Goal: Information Seeking & Learning: Learn about a topic

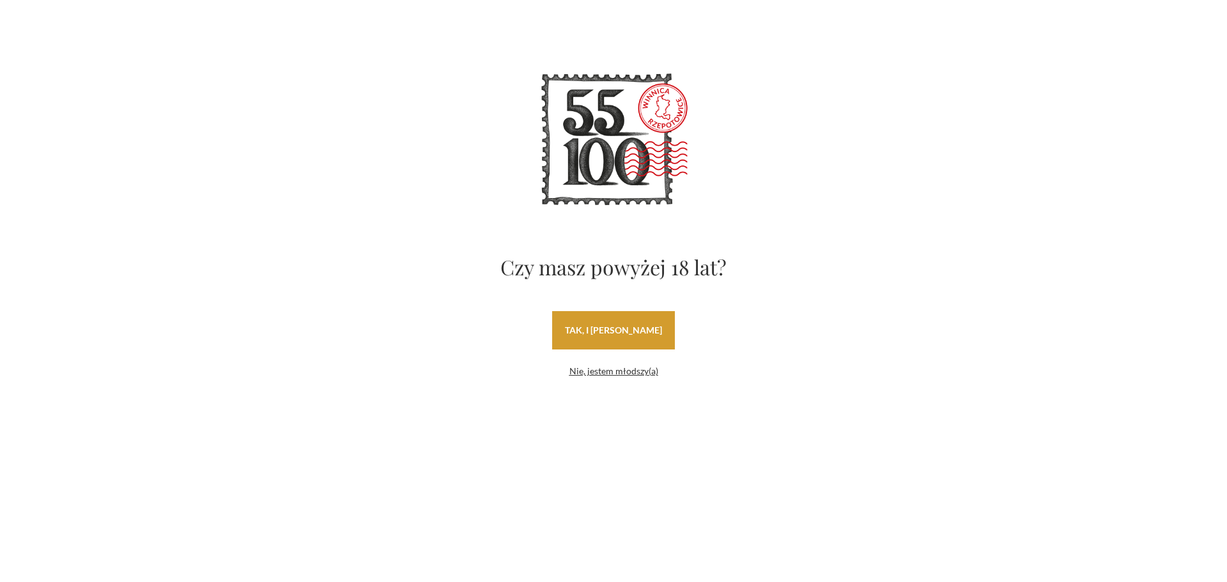
click at [608, 330] on link "tak, i uwielbiam wino" at bounding box center [613, 330] width 123 height 38
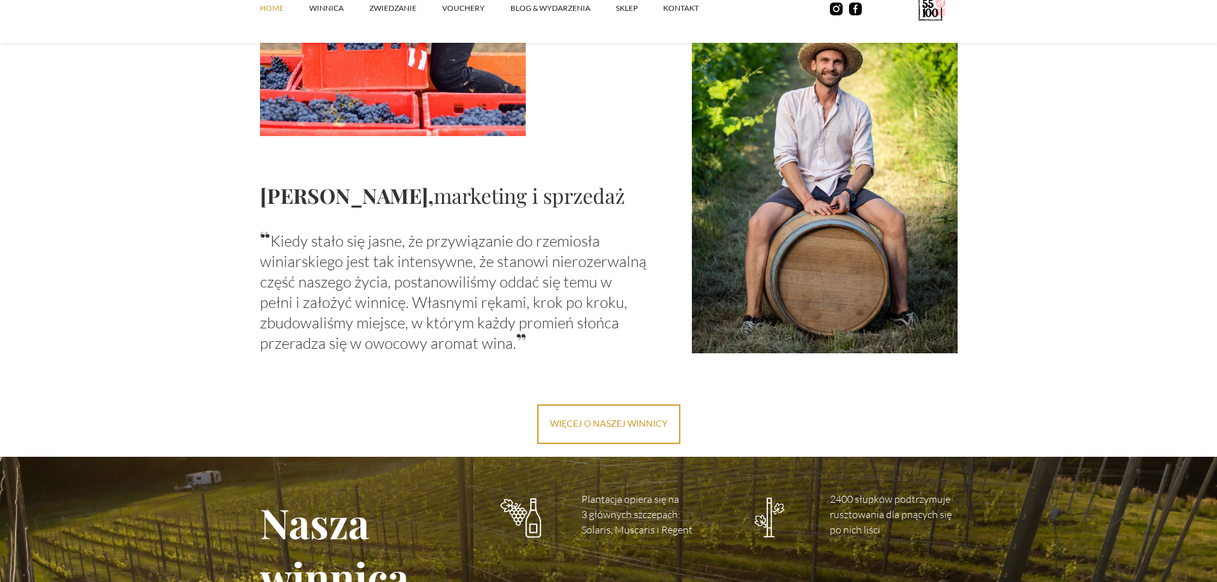
scroll to position [1437, 0]
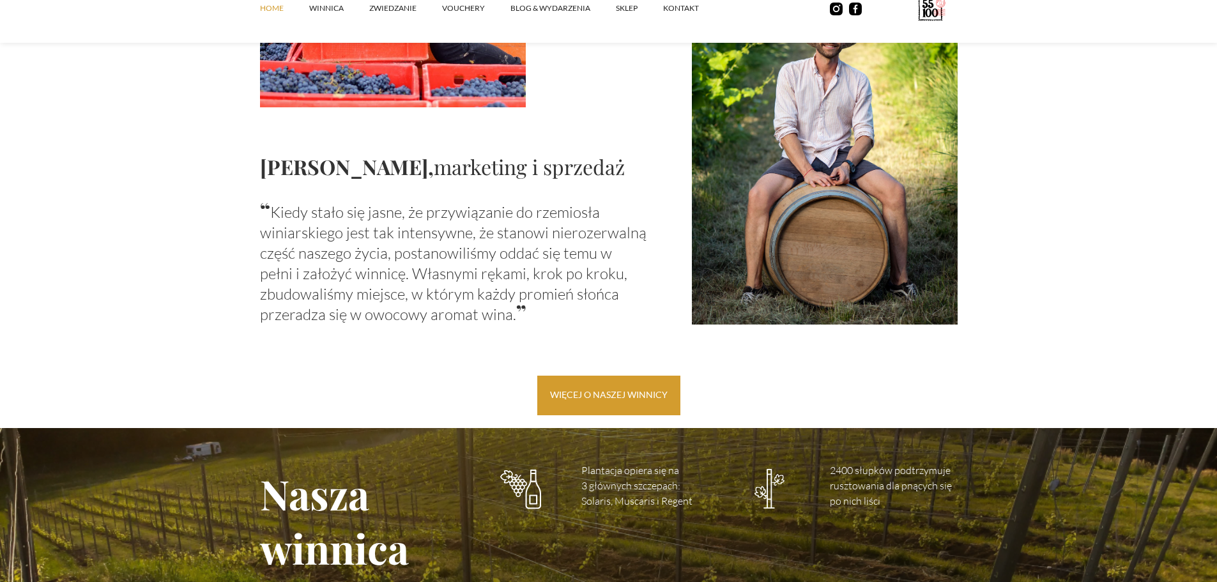
click at [627, 385] on link "więcej o naszej winnicy" at bounding box center [608, 396] width 143 height 40
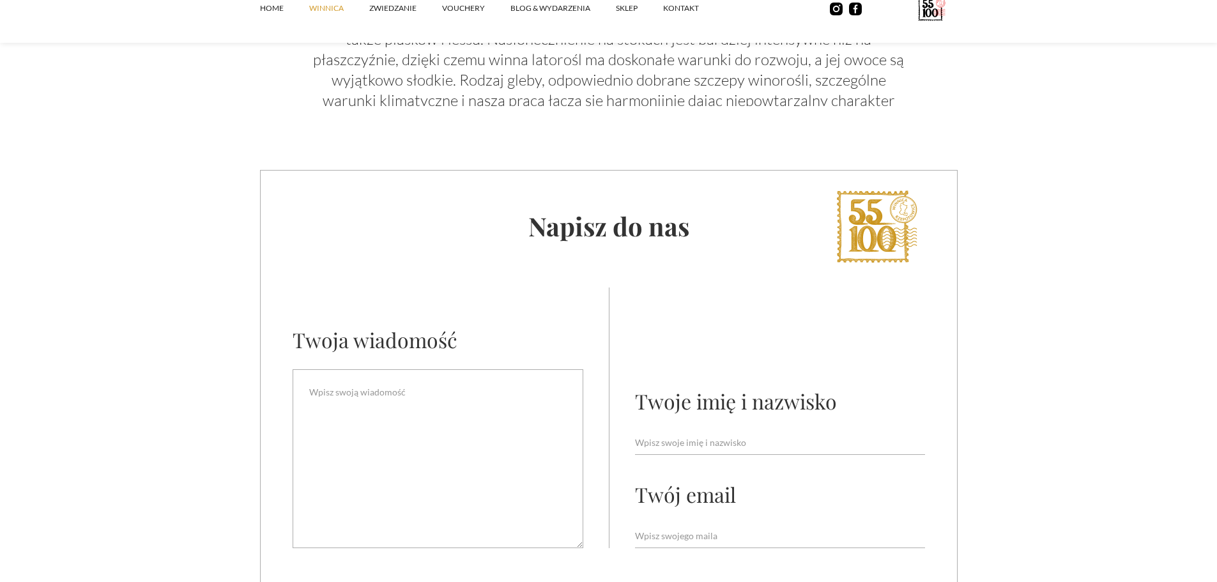
scroll to position [4472, 0]
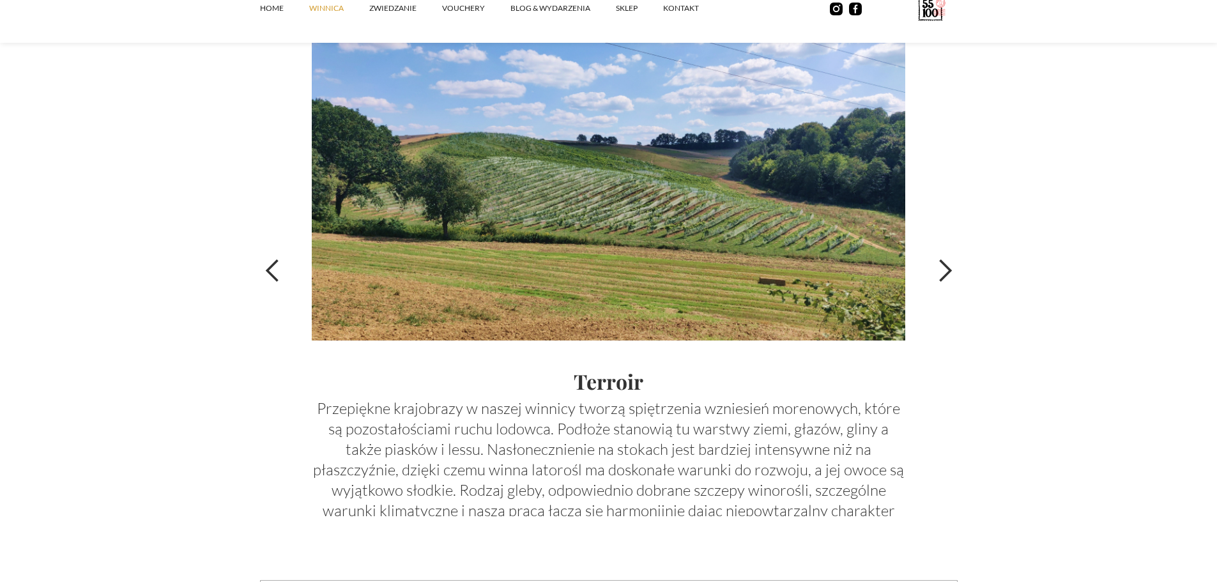
click at [951, 273] on div "next slide" at bounding box center [945, 271] width 26 height 26
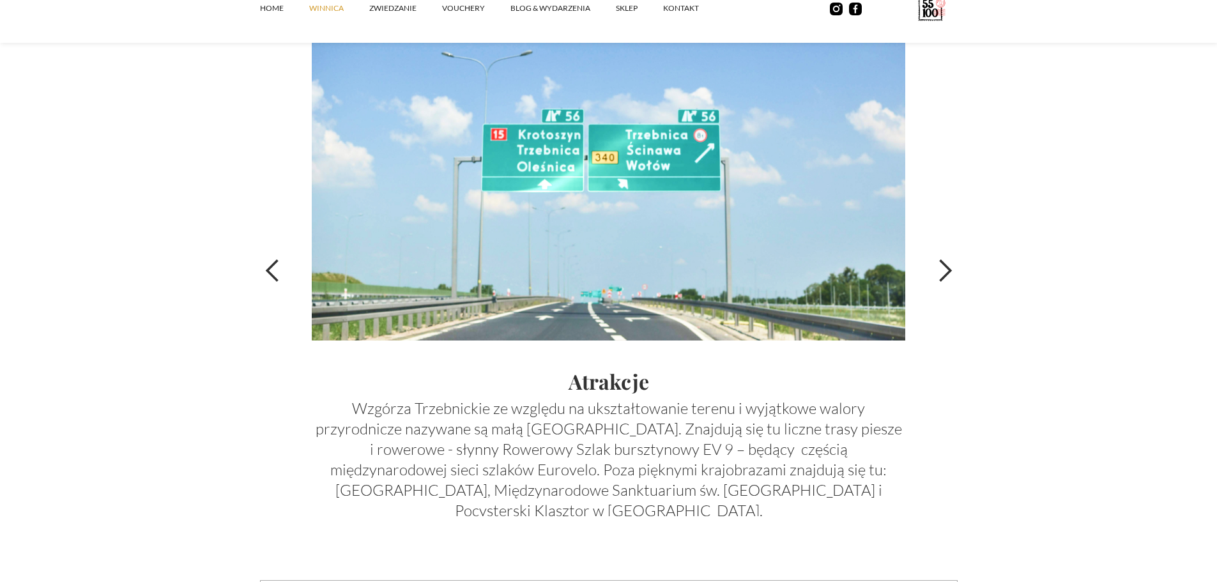
click at [951, 273] on div "next slide" at bounding box center [945, 271] width 26 height 26
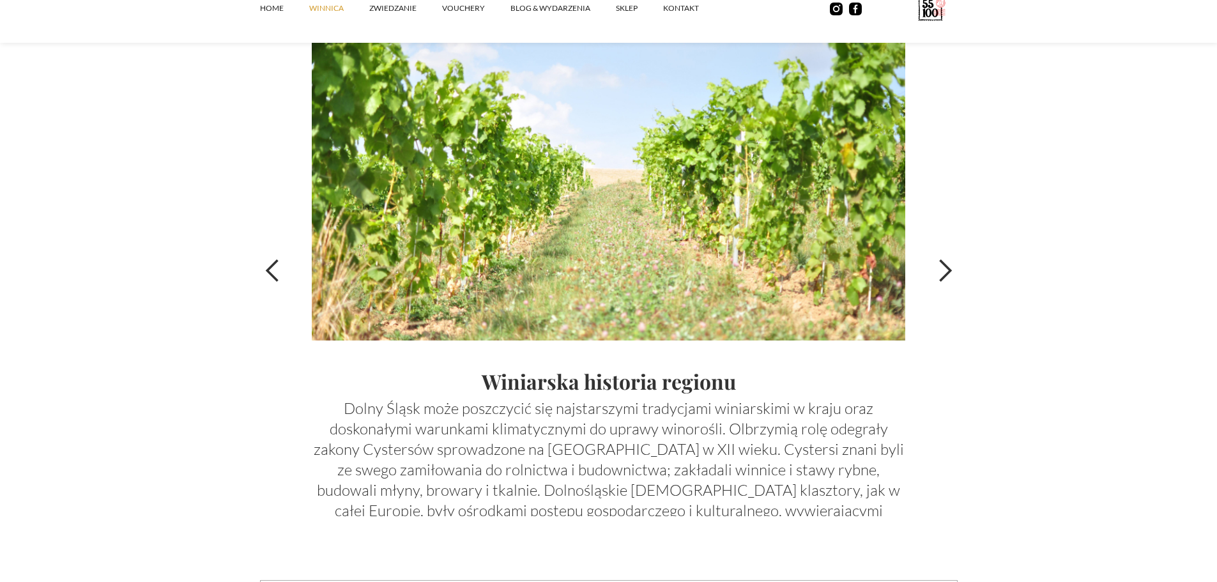
click at [947, 279] on div "next slide" at bounding box center [945, 271] width 26 height 26
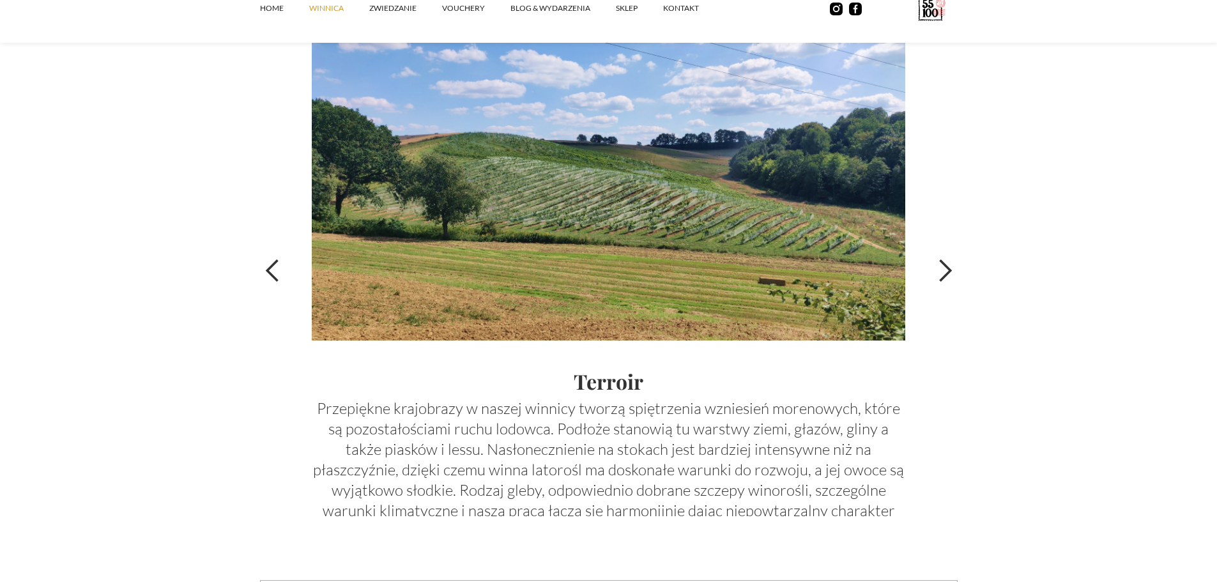
click at [947, 279] on div "next slide" at bounding box center [945, 271] width 26 height 26
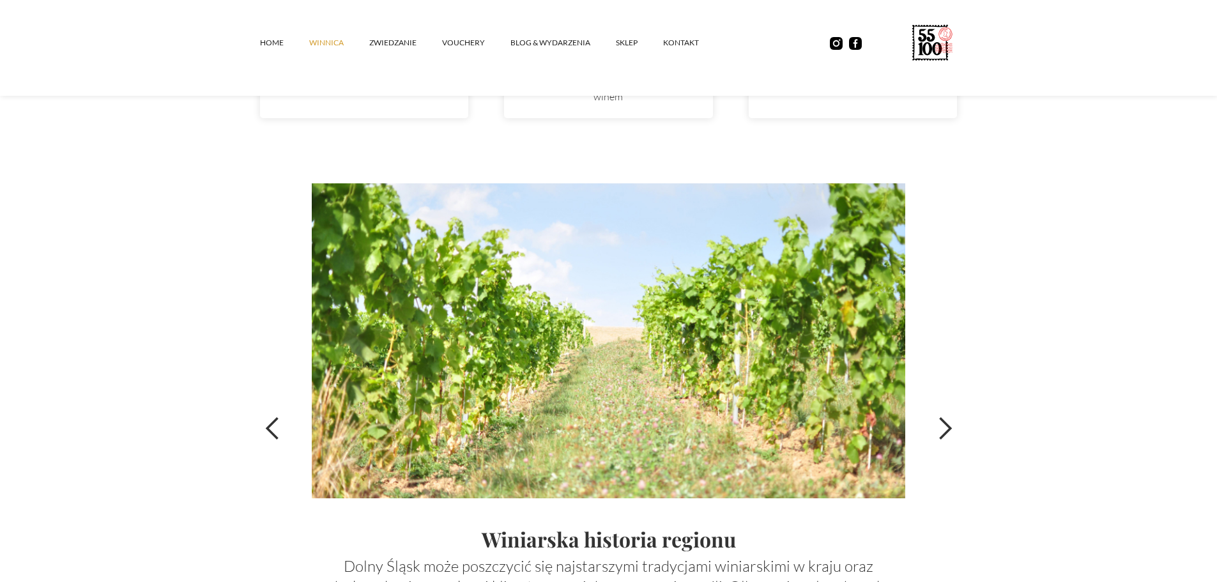
scroll to position [4577, 0]
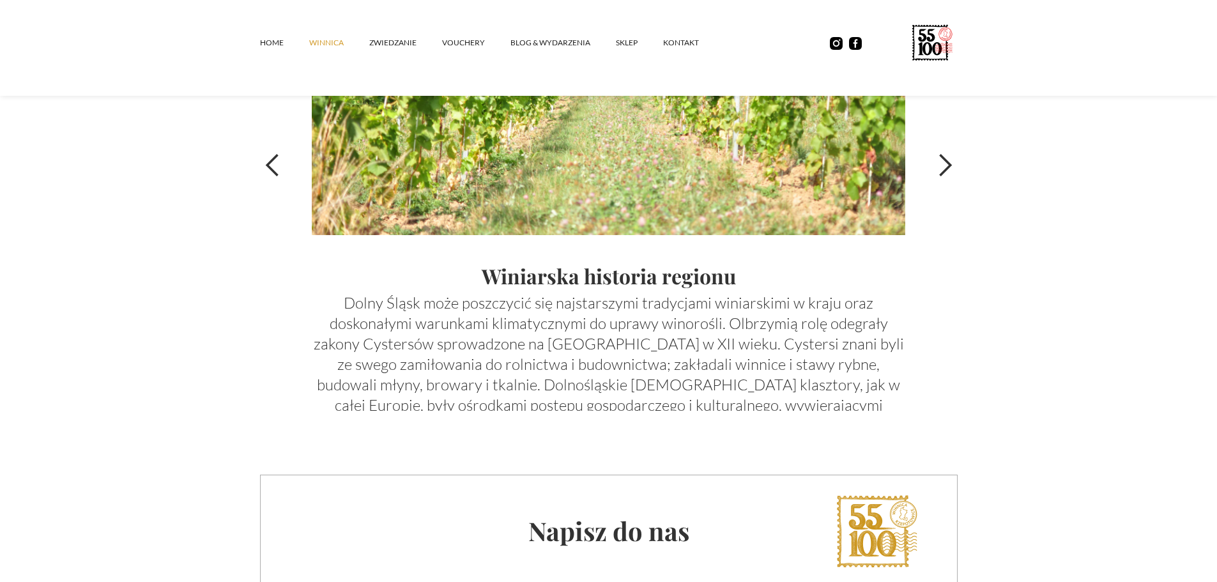
click at [950, 169] on div "next slide" at bounding box center [945, 166] width 26 height 26
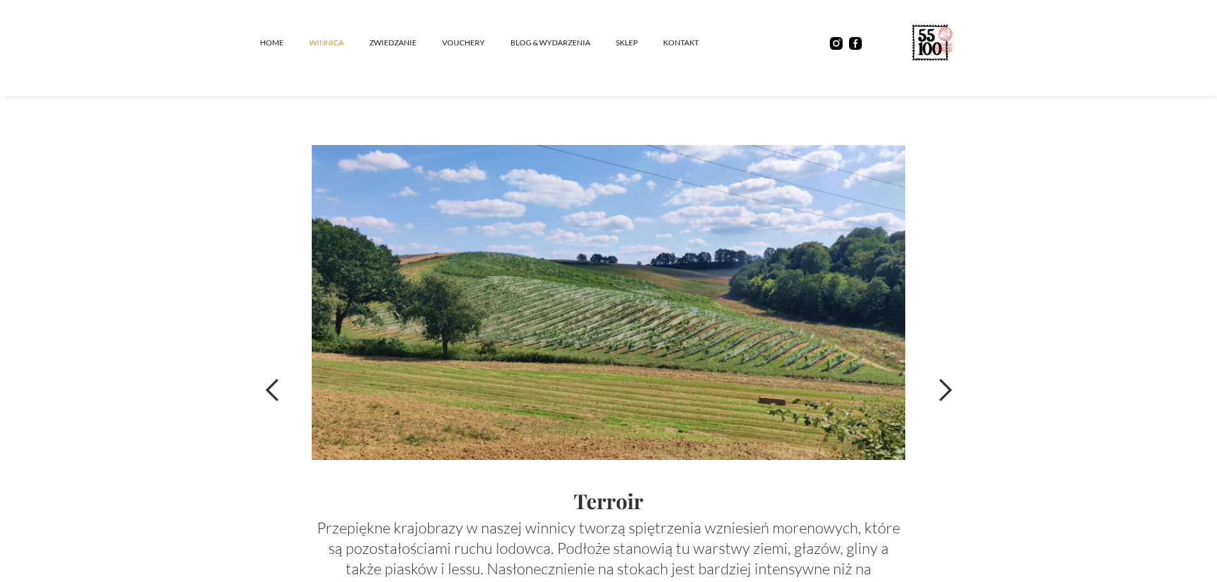
scroll to position [4364, 0]
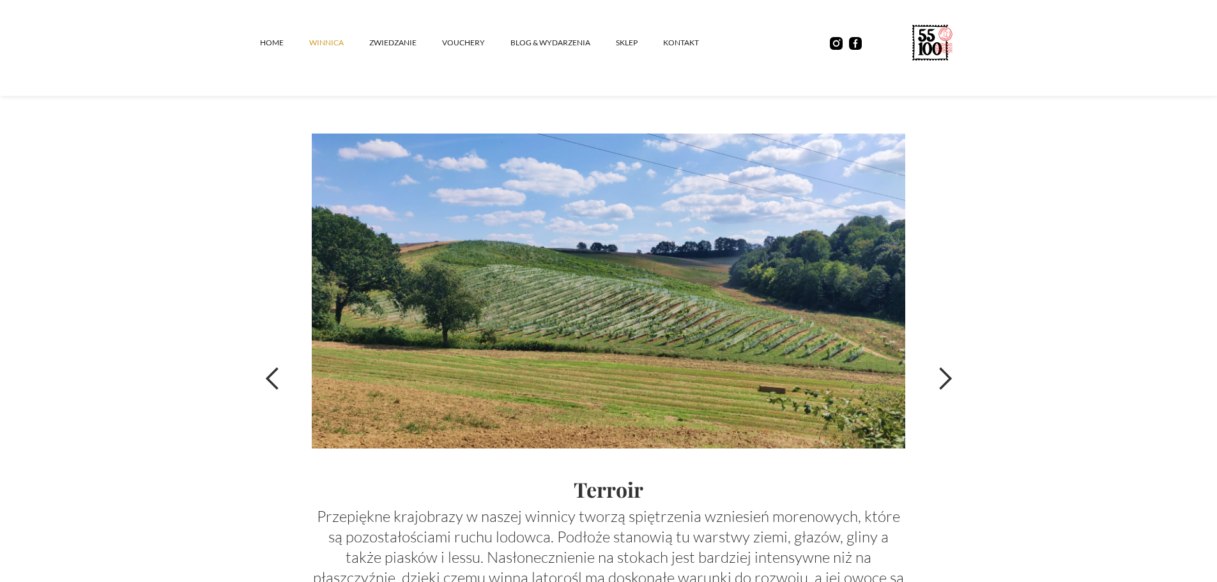
click at [951, 380] on div "next slide" at bounding box center [945, 379] width 26 height 26
click at [839, 45] on img at bounding box center [836, 43] width 13 height 13
